Goal: Check status

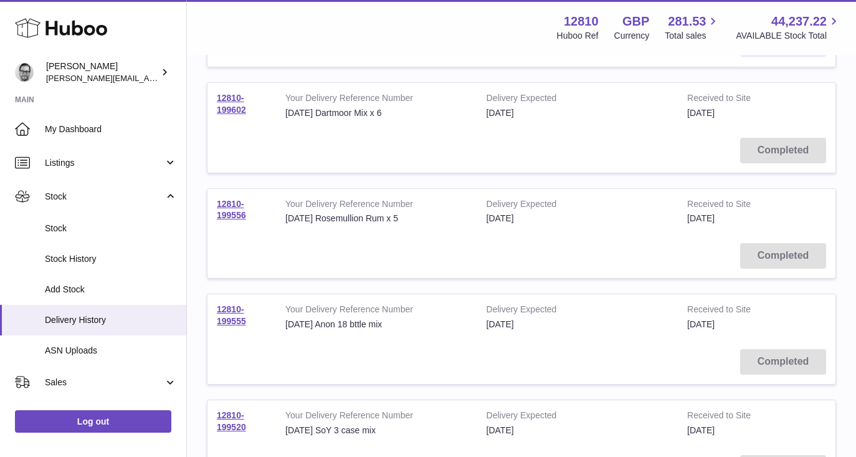
scroll to position [266, 0]
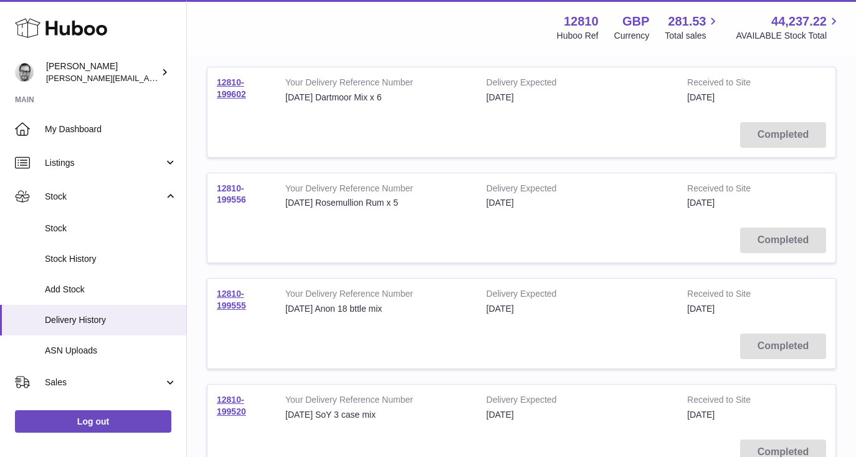
click at [238, 197] on link "12810-199556" at bounding box center [231, 194] width 29 height 22
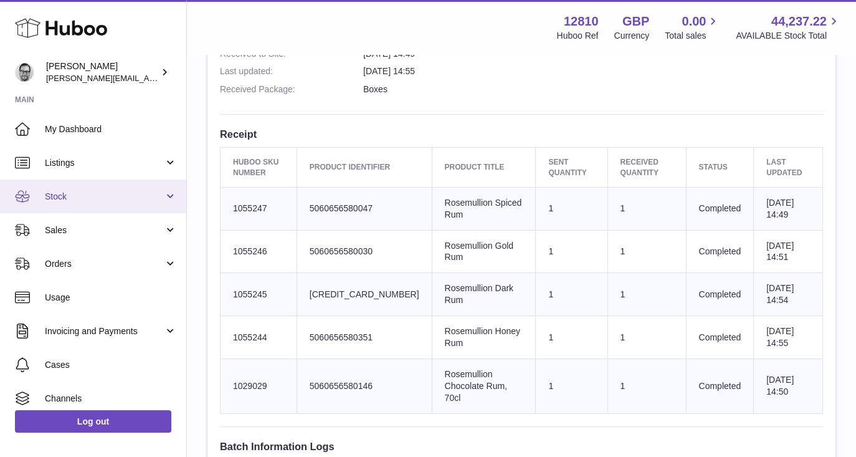
click at [168, 194] on link "Stock" at bounding box center [93, 196] width 186 height 34
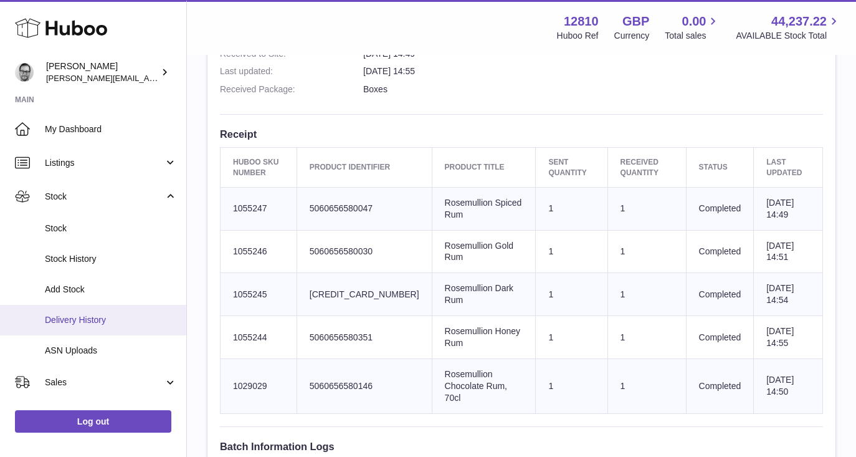
click at [82, 316] on span "Delivery History" at bounding box center [111, 320] width 132 height 12
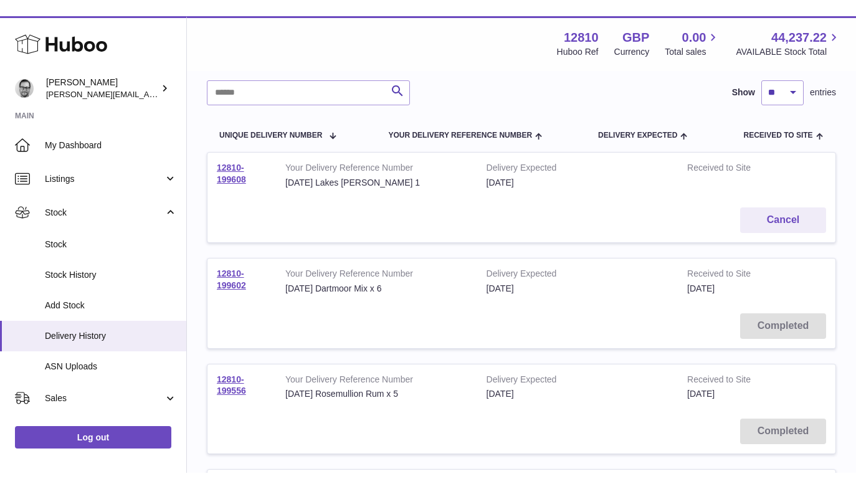
scroll to position [227, 0]
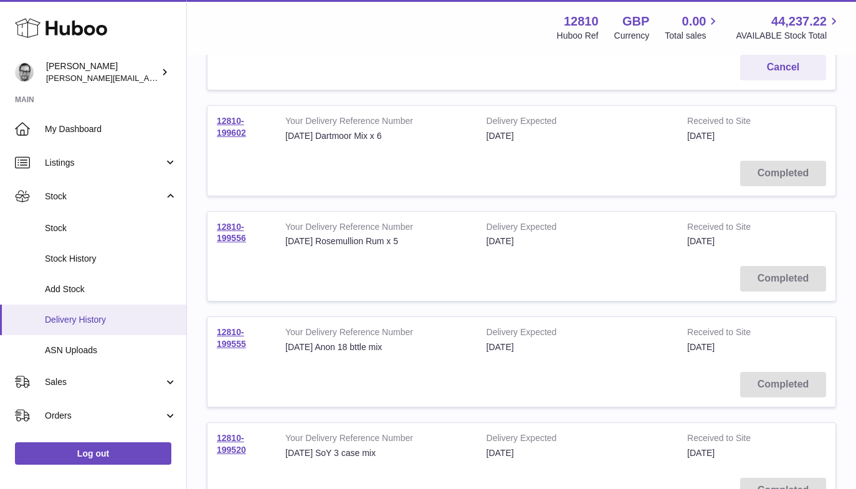
click at [80, 323] on span "Delivery History" at bounding box center [111, 320] width 132 height 12
